Goal: Task Accomplishment & Management: Manage account settings

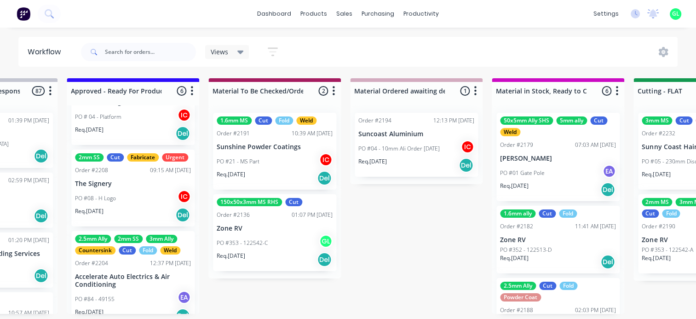
scroll to position [325, 0]
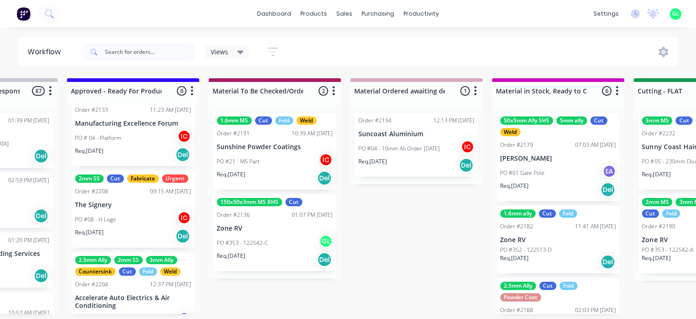
click at [120, 228] on div "PO #08 - H Logo IC" at bounding box center [133, 219] width 116 height 17
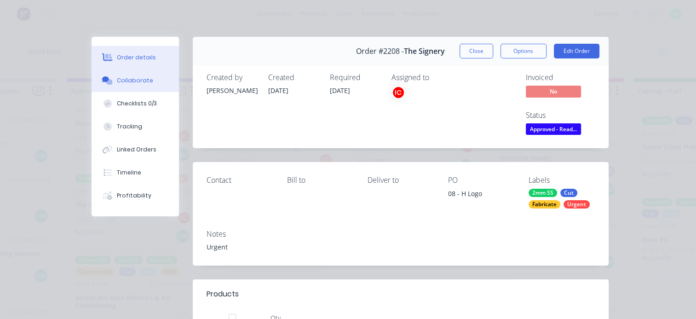
click at [139, 80] on div "Collaborate" at bounding box center [135, 80] width 36 height 8
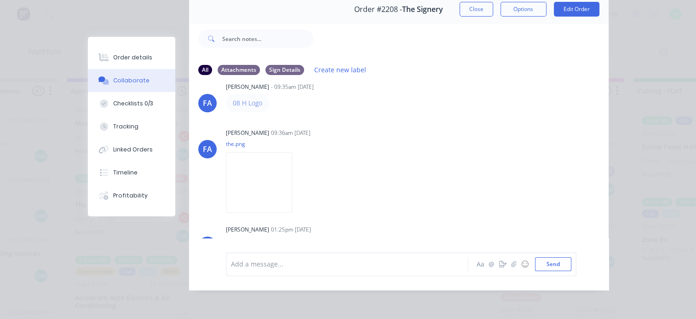
scroll to position [0, 0]
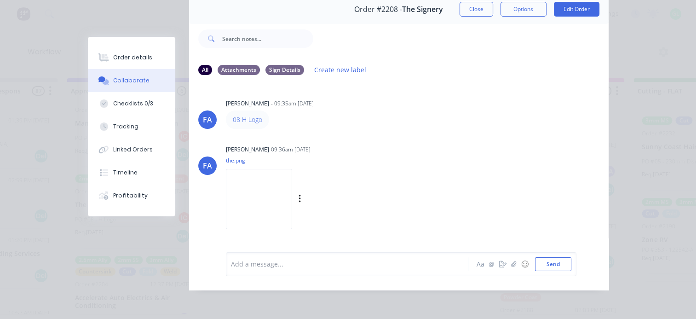
click at [238, 188] on img at bounding box center [259, 199] width 66 height 60
click at [121, 53] on div "Order details" at bounding box center [132, 57] width 39 height 8
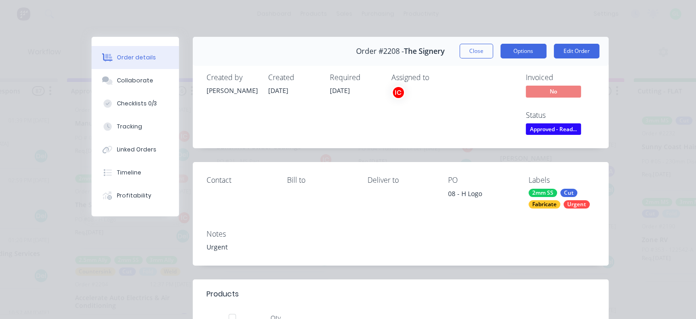
click at [524, 51] on button "Options" at bounding box center [524, 51] width 46 height 15
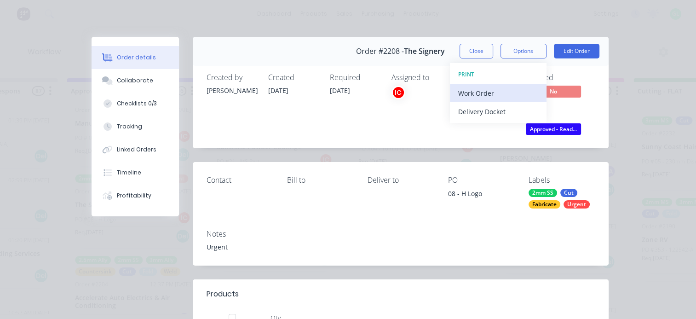
click at [471, 96] on div "Work Order" at bounding box center [498, 93] width 80 height 13
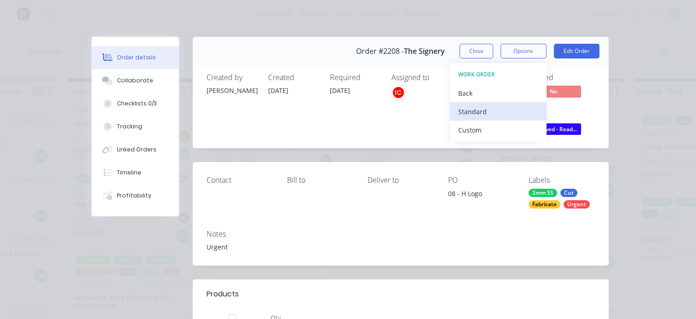
click at [466, 110] on div "Standard" at bounding box center [498, 111] width 80 height 13
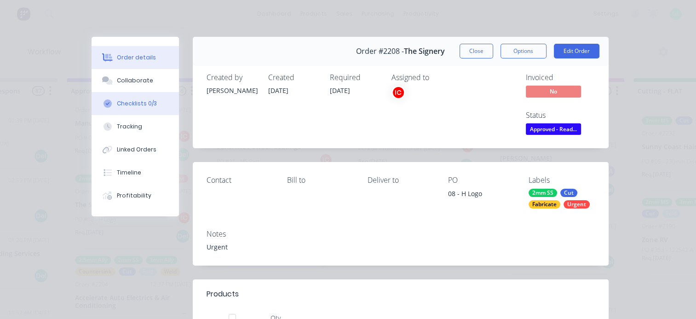
click at [125, 105] on div "Checklists 0/3" at bounding box center [137, 103] width 40 height 8
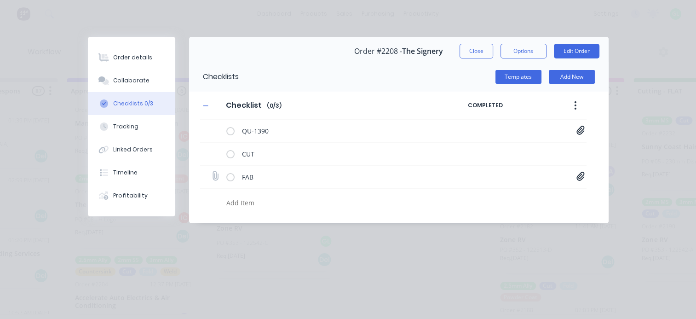
click at [580, 176] on icon at bounding box center [581, 176] width 8 height 9
click at [504, 193] on link "The Signery_08 H_Welding Information.pdf" at bounding box center [506, 196] width 107 height 10
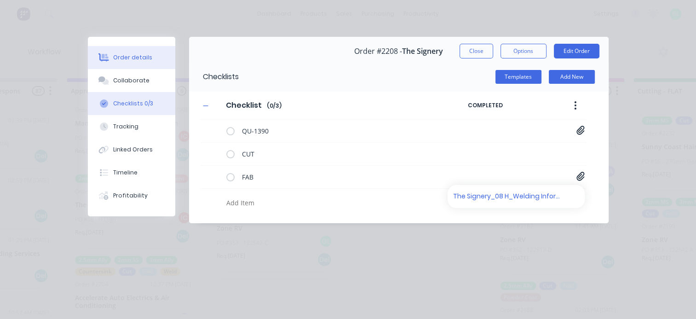
click at [140, 61] on div "Order details" at bounding box center [132, 57] width 39 height 8
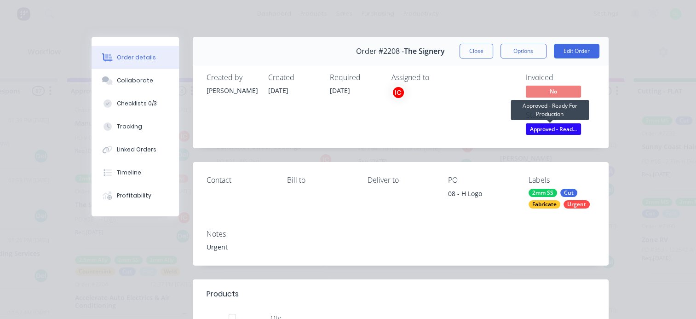
click at [548, 128] on span "Approved - Read..." at bounding box center [553, 129] width 55 height 12
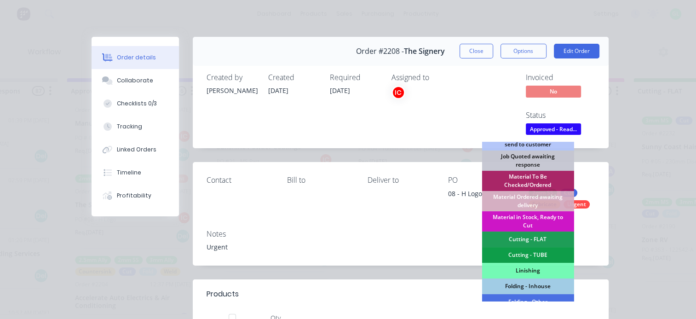
scroll to position [138, 0]
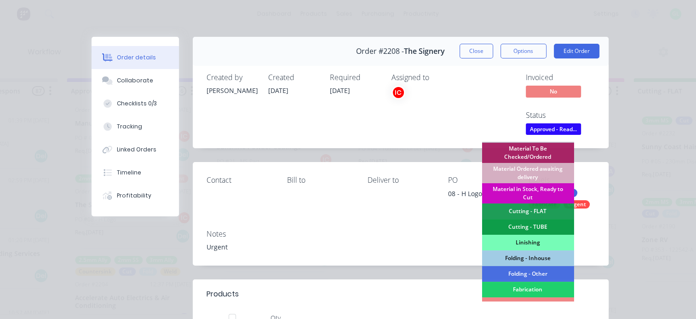
click at [531, 191] on div "Material in Stock, Ready to Cut" at bounding box center [528, 193] width 92 height 20
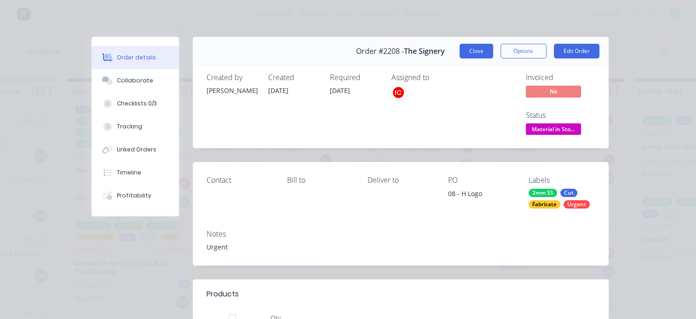
click at [464, 56] on button "Close" at bounding box center [477, 51] width 34 height 15
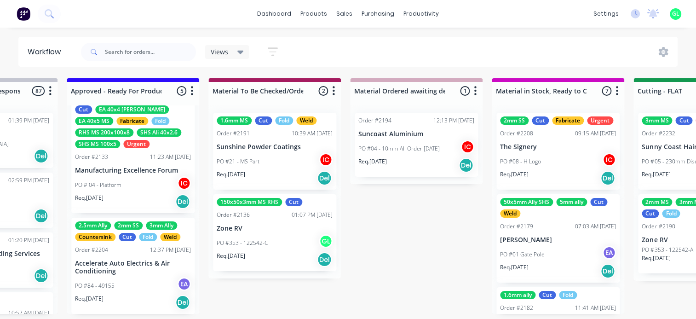
scroll to position [186, 0]
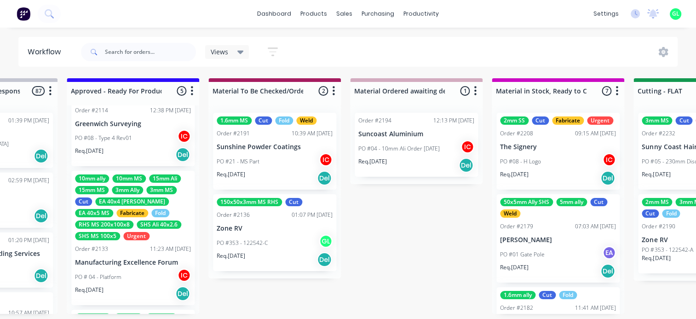
click at [121, 276] on div "PO # 04 - Platform IC" at bounding box center [133, 276] width 116 height 17
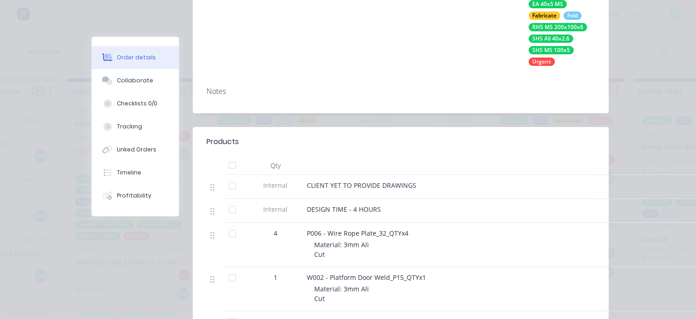
scroll to position [0, 0]
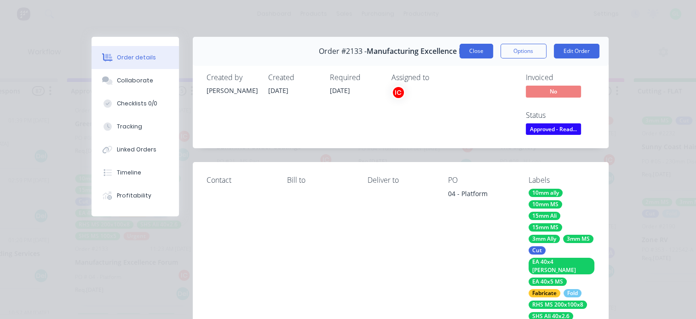
click at [464, 55] on button "Close" at bounding box center [477, 51] width 34 height 15
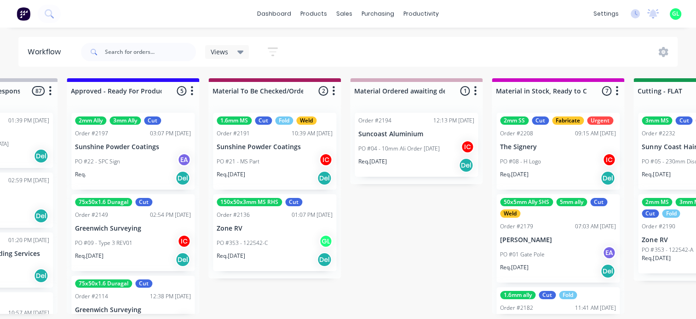
click at [129, 252] on div "Req. [DATE] Del" at bounding box center [133, 260] width 116 height 16
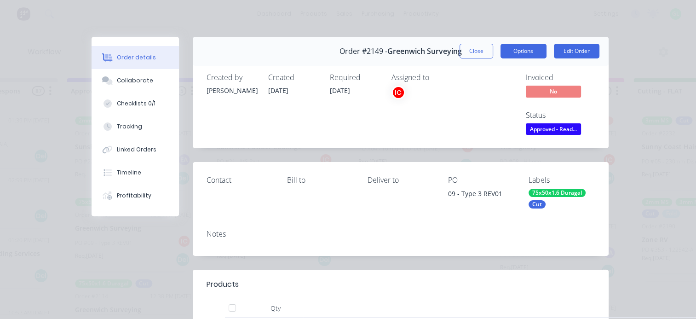
click at [526, 52] on button "Options" at bounding box center [524, 51] width 46 height 15
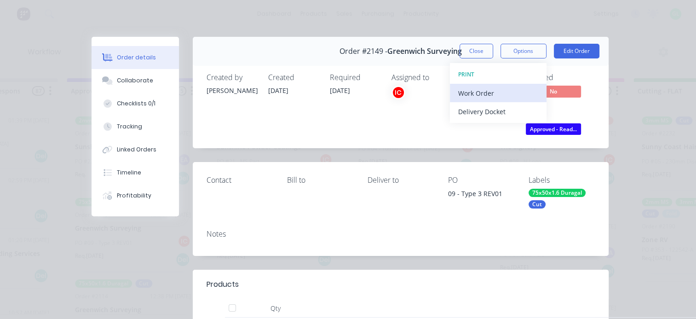
click at [464, 96] on div "Work Order" at bounding box center [498, 93] width 80 height 13
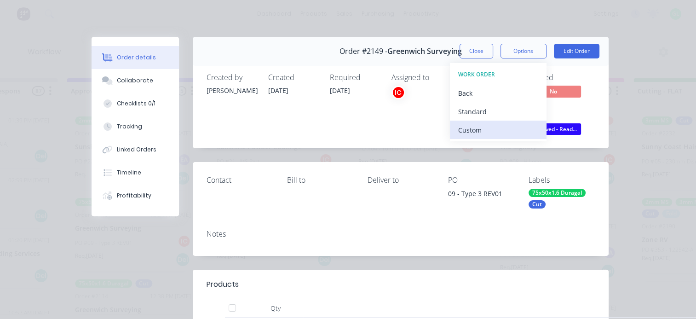
click at [460, 121] on button "Custom" at bounding box center [498, 130] width 97 height 18
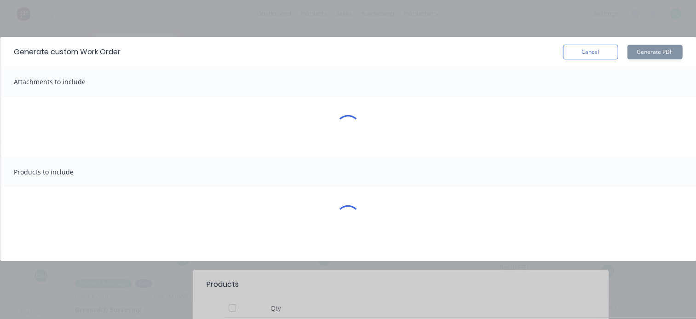
scroll to position [0, 1087]
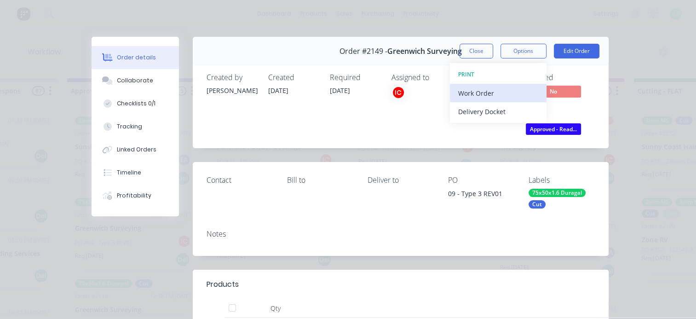
click at [484, 93] on div "Work Order" at bounding box center [498, 93] width 80 height 13
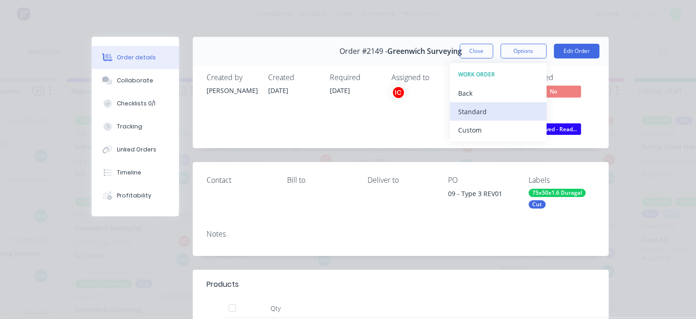
click at [474, 112] on div "Standard" at bounding box center [498, 111] width 80 height 13
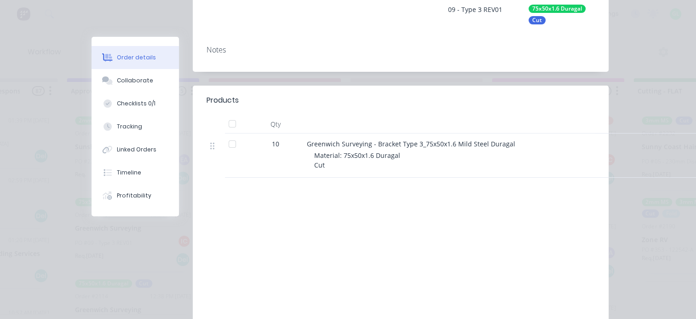
scroll to position [0, 0]
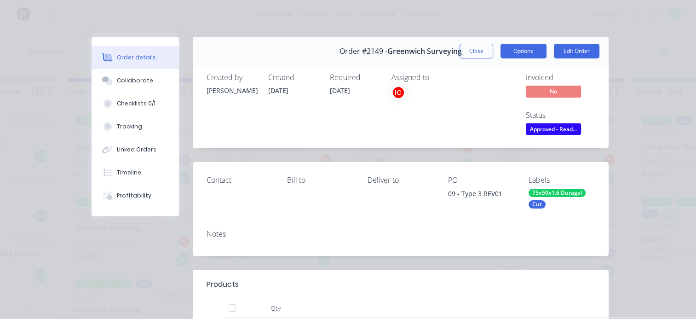
click at [519, 53] on button "Options" at bounding box center [524, 51] width 46 height 15
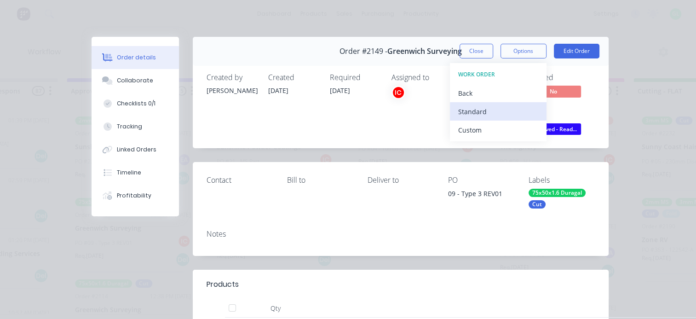
click at [473, 111] on div "Standard" at bounding box center [498, 111] width 80 height 13
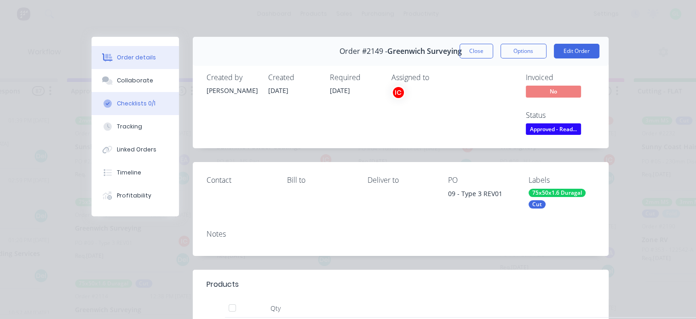
click at [140, 104] on div "Checklists 0/1" at bounding box center [136, 103] width 39 height 8
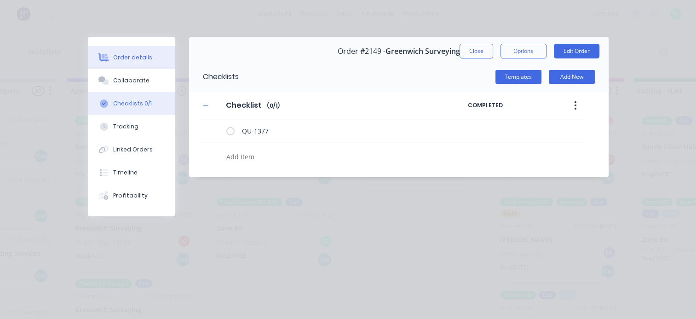
click at [130, 57] on div "Order details" at bounding box center [132, 57] width 39 height 8
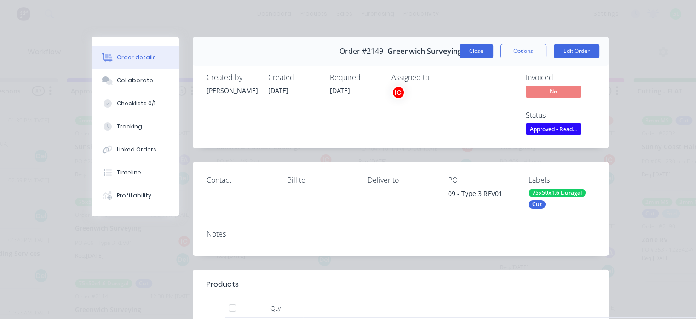
click at [477, 53] on button "Close" at bounding box center [477, 51] width 34 height 15
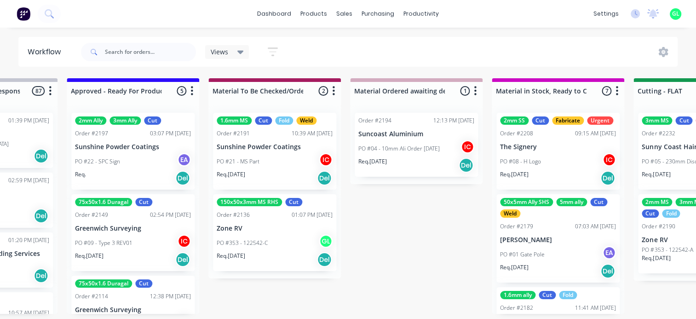
scroll to position [46, 0]
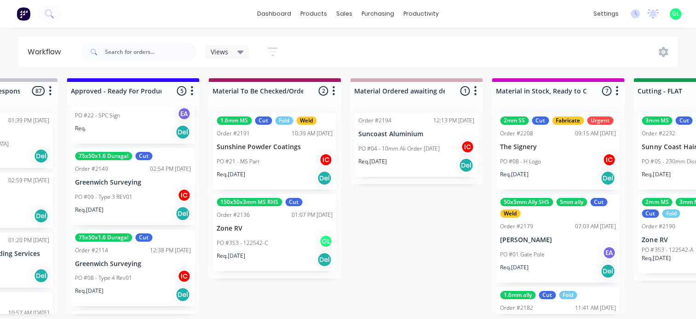
click at [139, 284] on div "PO #08 - Type 4 Rev01 IC" at bounding box center [133, 277] width 116 height 17
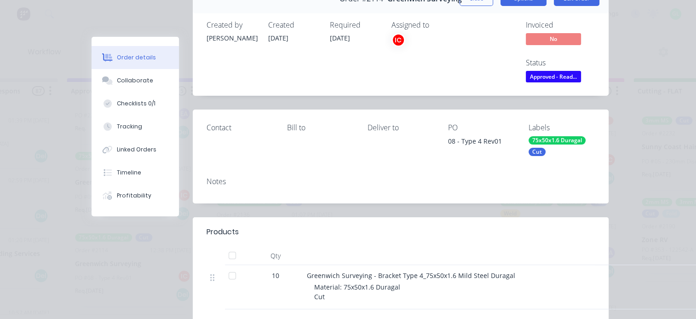
scroll to position [0, 0]
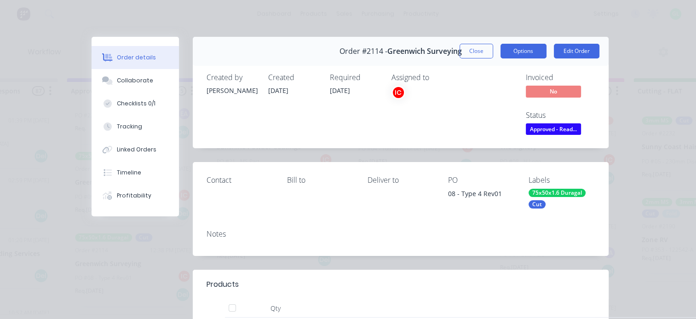
click at [515, 50] on button "Options" at bounding box center [524, 51] width 46 height 15
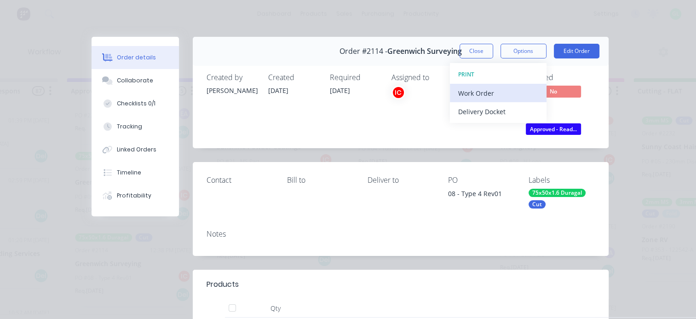
click at [485, 92] on div "Work Order" at bounding box center [498, 93] width 80 height 13
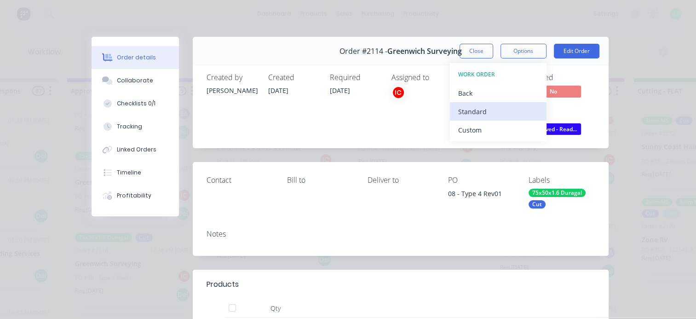
click at [479, 107] on div "Standard" at bounding box center [498, 111] width 80 height 13
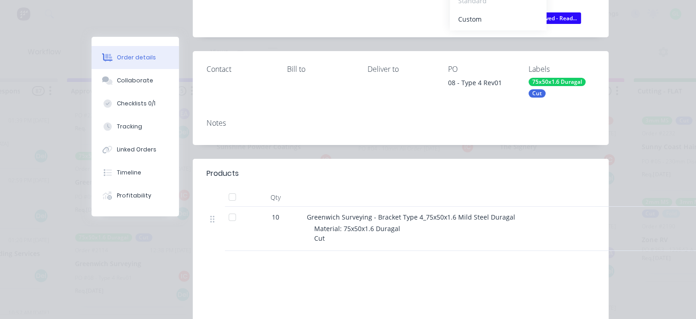
scroll to position [138, 0]
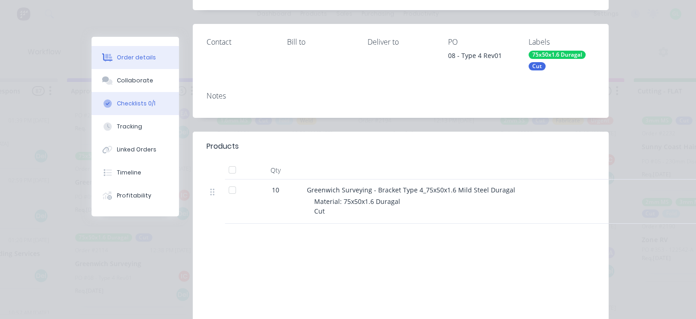
click at [117, 103] on div "Checklists 0/1" at bounding box center [136, 103] width 39 height 8
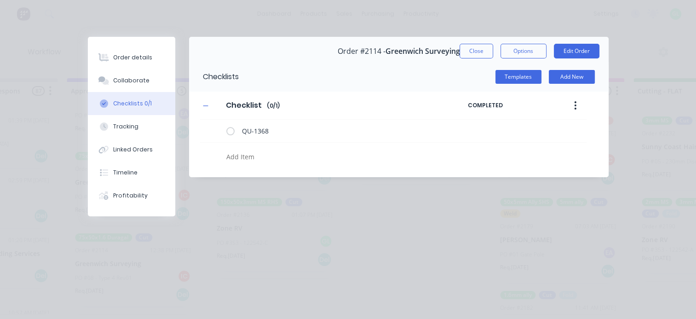
scroll to position [0, 0]
click at [257, 158] on textarea at bounding box center [340, 156] width 234 height 13
type textarea "x"
type textarea "c"
type textarea "x"
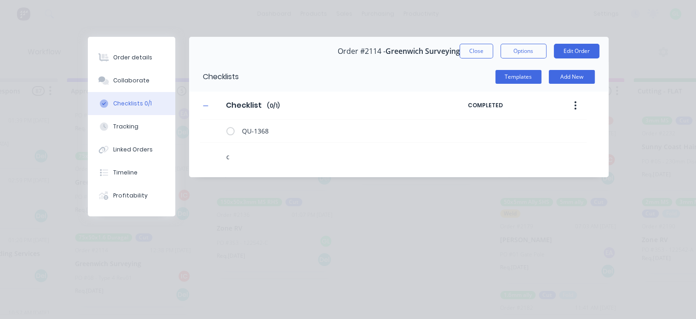
type textarea "cu"
type textarea "x"
type textarea "cut"
type textarea "x"
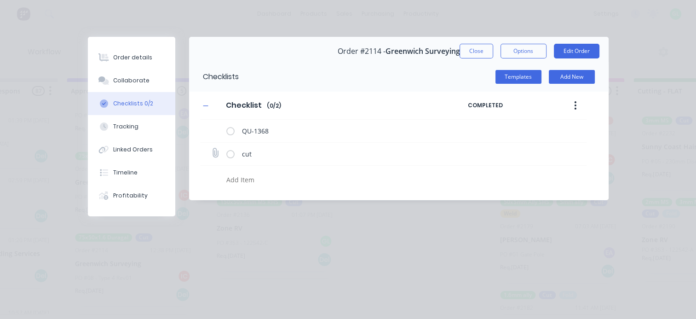
type textarea "x"
click at [217, 153] on icon at bounding box center [215, 153] width 12 height 12
click at [211, 149] on input "file" at bounding box center [211, 149] width 0 height 0
type input "C:\fakepath\Greenwich Surveying - Bracket Type 4_75x50x1.6 Mild Steel Duragal.p…"
click at [140, 61] on div "Order details" at bounding box center [132, 57] width 39 height 8
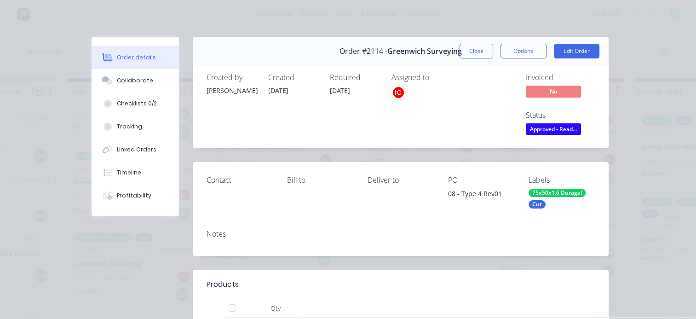
click at [473, 52] on button "Close" at bounding box center [477, 51] width 34 height 15
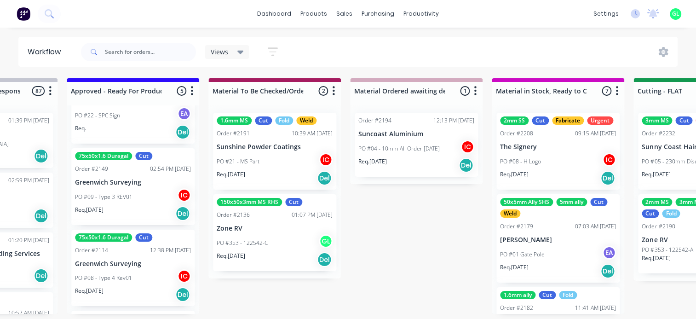
click at [117, 283] on div "PO #08 - Type 4 Rev01 IC" at bounding box center [133, 277] width 116 height 17
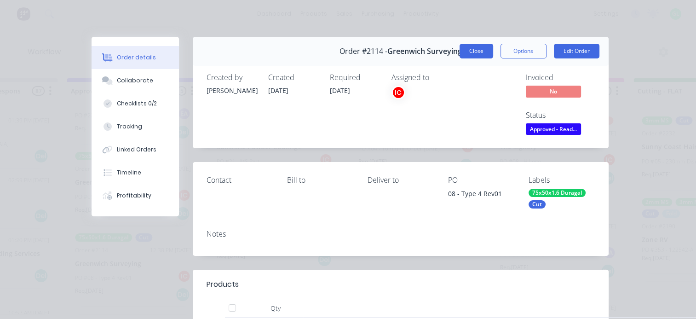
click at [482, 51] on button "Close" at bounding box center [477, 51] width 34 height 15
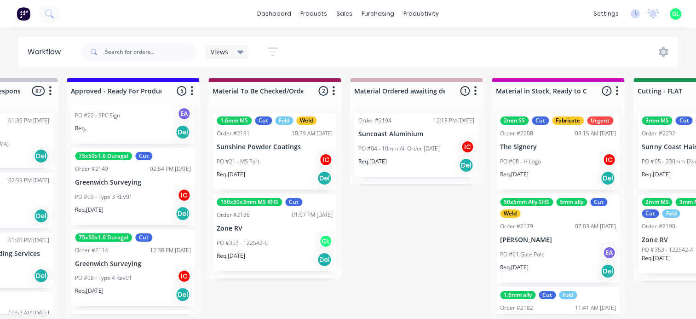
click at [106, 202] on div "PO #09 - Type 3 REV01 IC" at bounding box center [133, 196] width 116 height 17
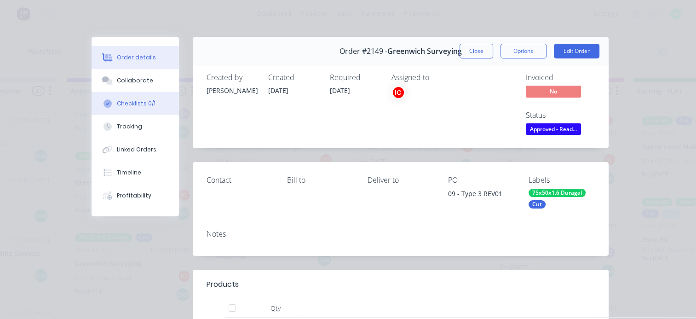
click at [131, 105] on div "Checklists 0/1" at bounding box center [136, 103] width 39 height 8
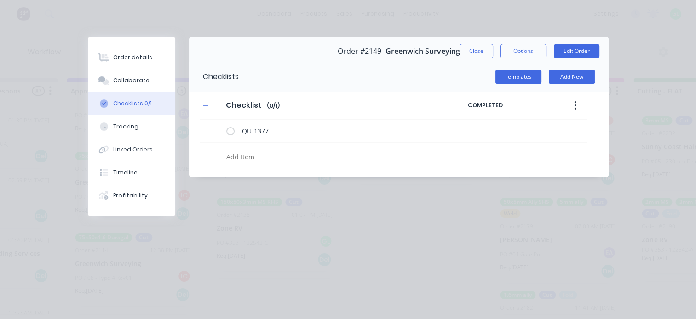
click at [252, 157] on textarea at bounding box center [340, 156] width 234 height 13
type textarea "x"
type textarea "c"
type textarea "x"
type textarea "cu"
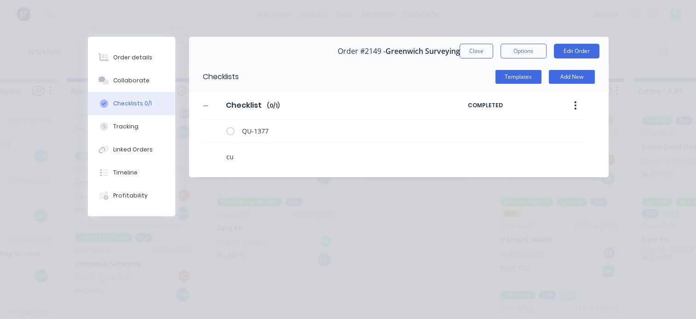
type textarea "x"
type textarea "cut"
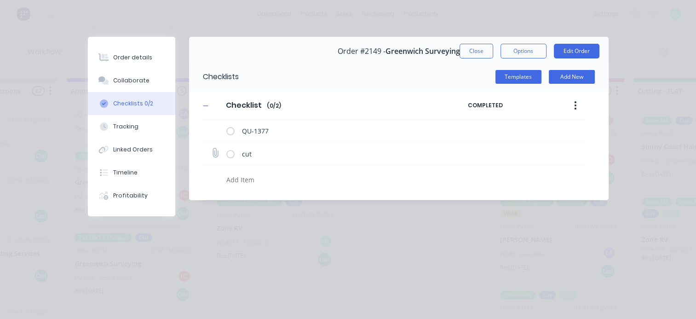
type textarea "x"
click at [213, 156] on icon at bounding box center [215, 153] width 12 height 12
click at [211, 149] on input "file" at bounding box center [211, 149] width 0 height 0
type input "C:\fakepath\Greenwich Surveying - Bracket Type 3_75x50x1.6 Mild Steel Duragal.p…"
type textarea "x"
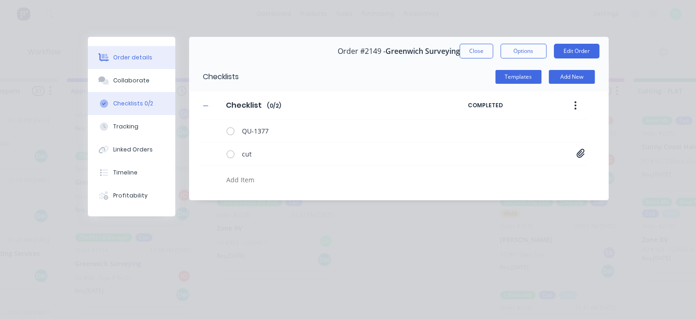
click at [130, 57] on div "Order details" at bounding box center [132, 57] width 39 height 8
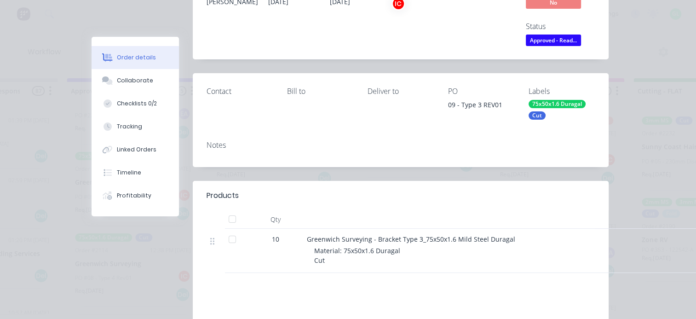
scroll to position [92, 0]
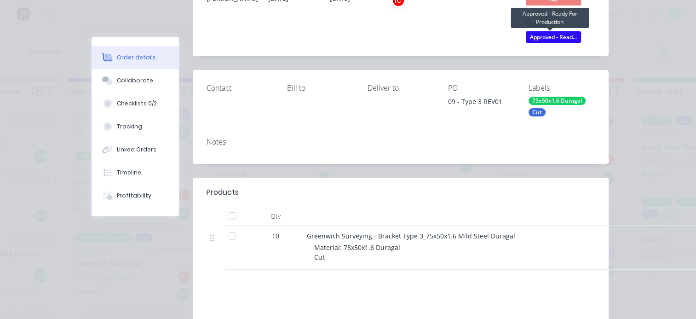
click at [557, 35] on span "Approved - Read..." at bounding box center [553, 37] width 55 height 12
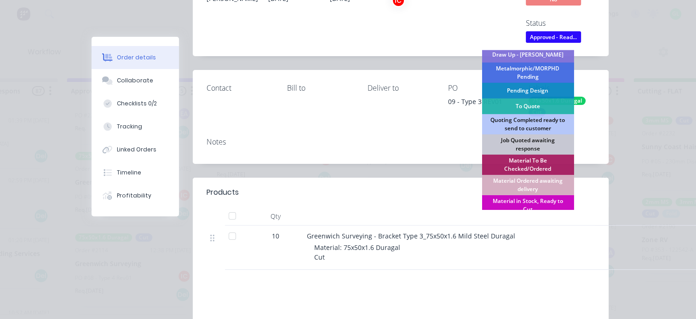
scroll to position [46, 0]
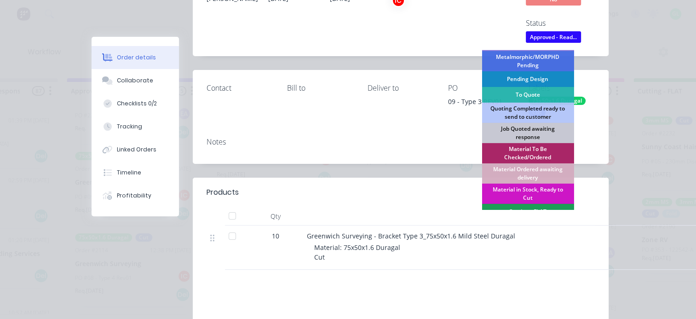
click at [525, 173] on div "Material Ordered awaiting delivery" at bounding box center [528, 173] width 92 height 20
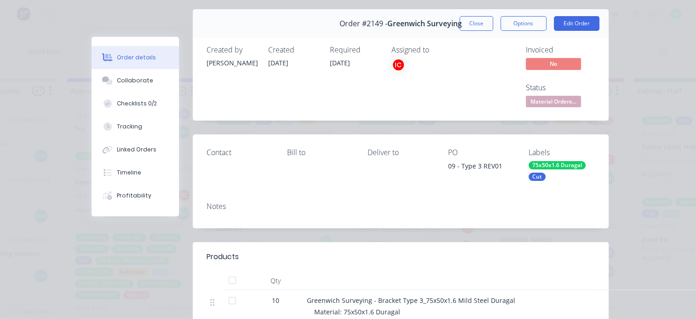
scroll to position [0, 0]
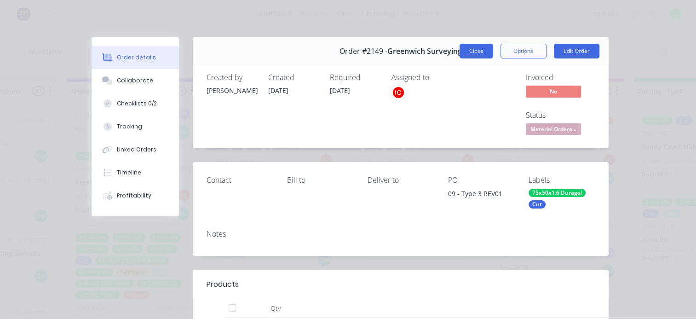
click at [473, 45] on button "Close" at bounding box center [477, 51] width 34 height 15
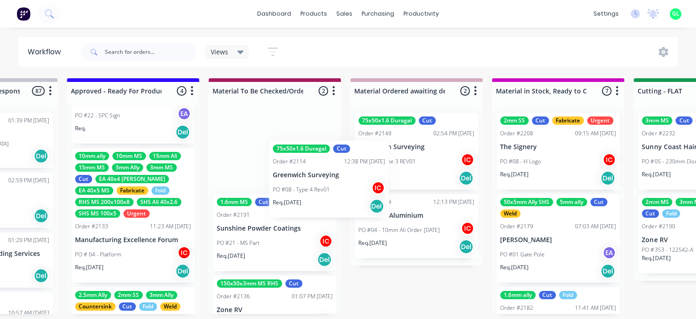
scroll to position [0, 1086]
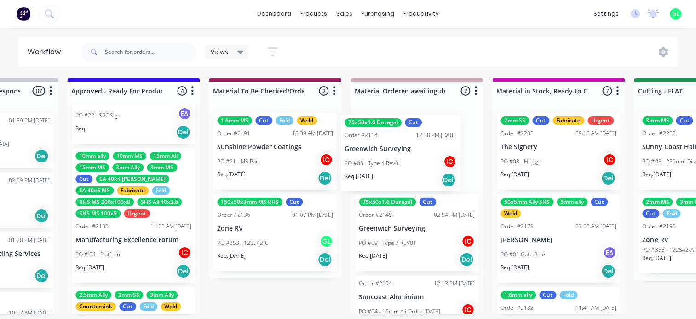
drag, startPoint x: 106, startPoint y: 198, endPoint x: 384, endPoint y: 165, distance: 279.5
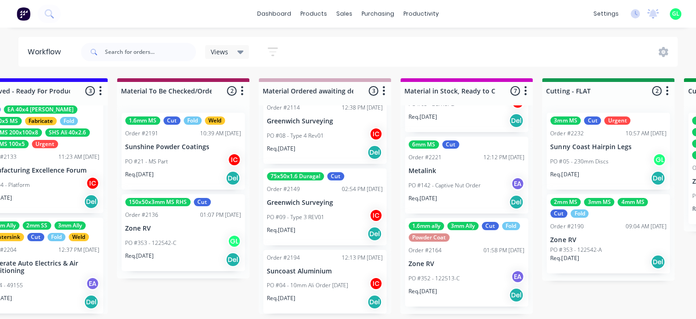
scroll to position [415, 0]
click at [462, 185] on div "PO #142 - Captive Nut Order EA" at bounding box center [467, 185] width 116 height 17
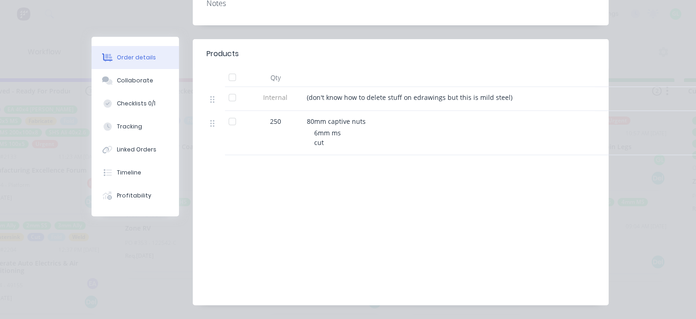
scroll to position [0, 0]
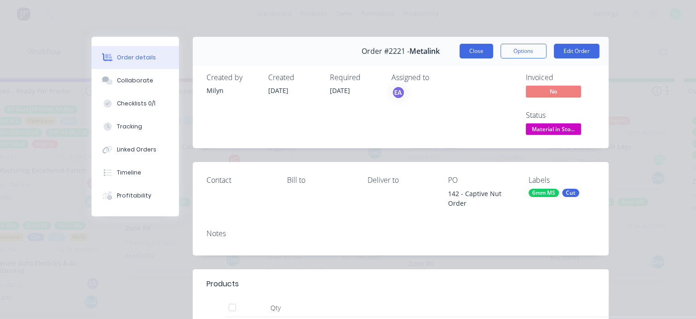
click at [474, 46] on button "Close" at bounding box center [477, 51] width 34 height 15
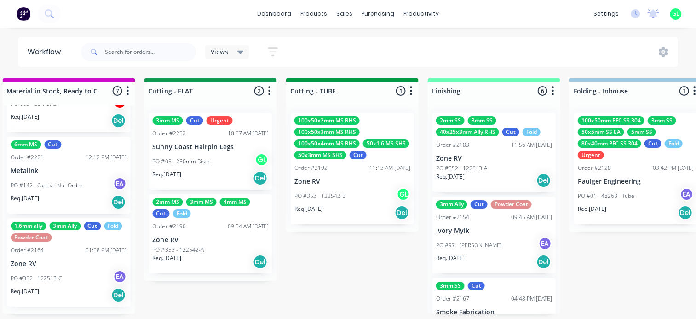
scroll to position [2, 1593]
